Goal: Participate in discussion

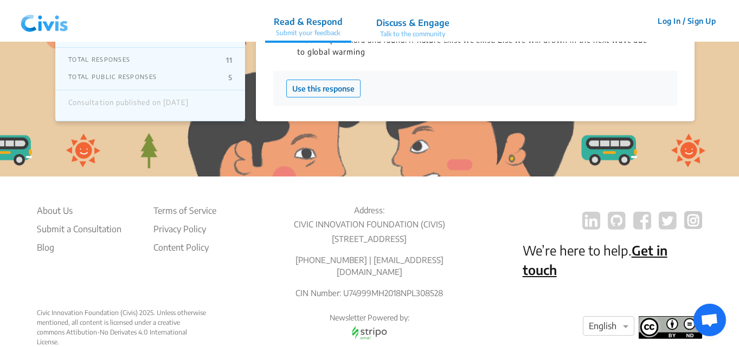
scroll to position [2580, 0]
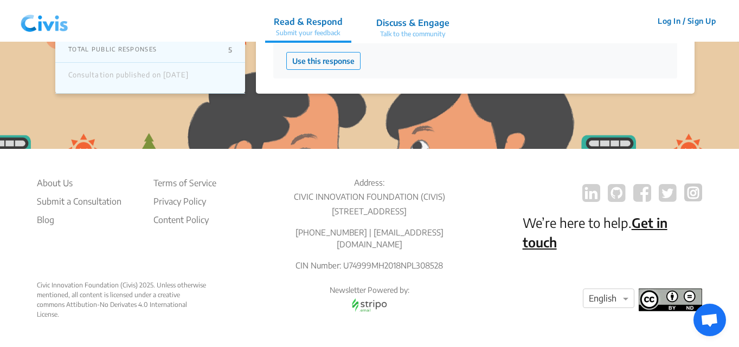
click at [372, 307] on img at bounding box center [369, 305] width 46 height 19
click at [92, 195] on li "Submit a Consultation" at bounding box center [79, 201] width 85 height 13
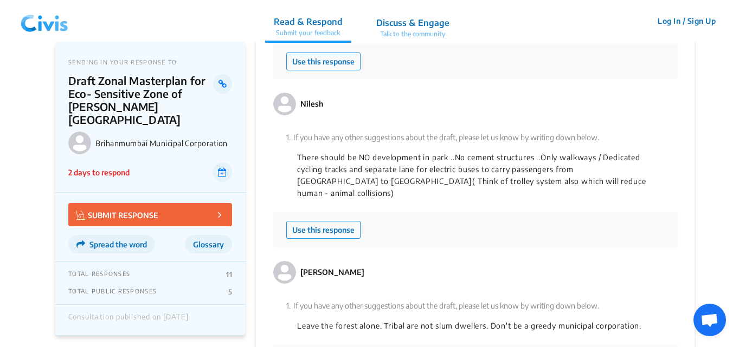
scroll to position [2293, 0]
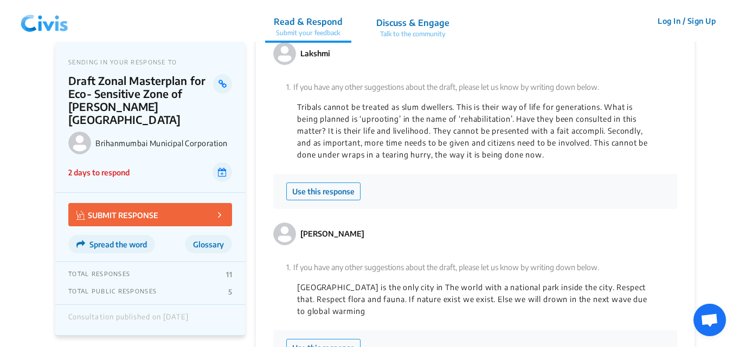
click at [58, 35] on img at bounding box center [44, 21] width 56 height 33
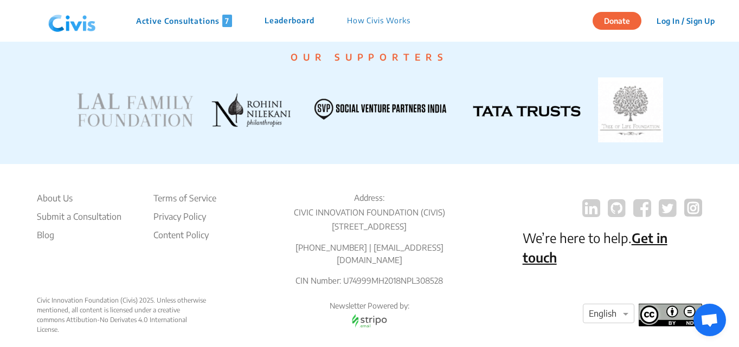
scroll to position [2184, 0]
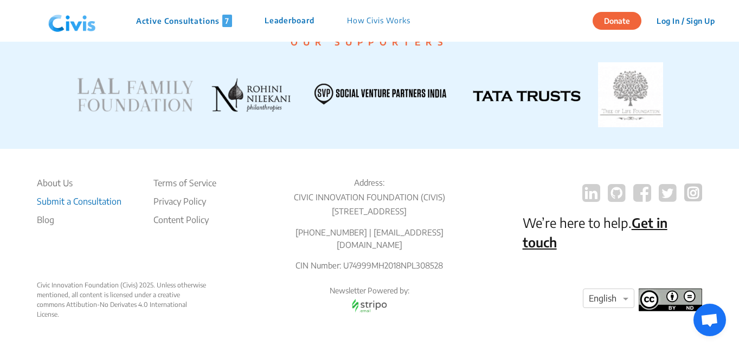
click at [95, 195] on li "Submit a Consultation" at bounding box center [79, 201] width 85 height 13
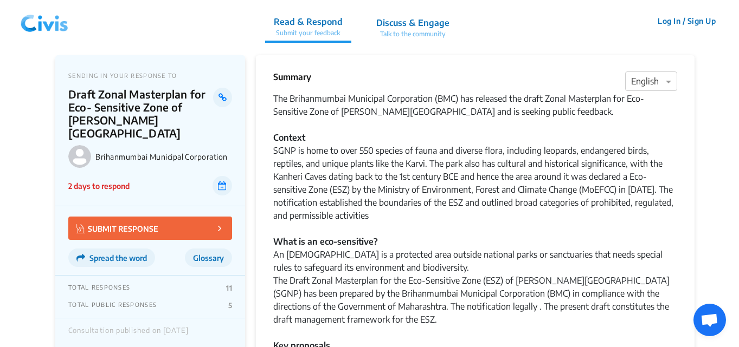
click at [408, 27] on p "Discuss & Engage" at bounding box center [412, 22] width 73 height 13
